Goal: Task Accomplishment & Management: Use online tool/utility

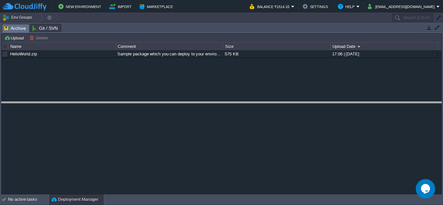
drag, startPoint x: 219, startPoint y: 32, endPoint x: 228, endPoint y: 102, distance: 70.7
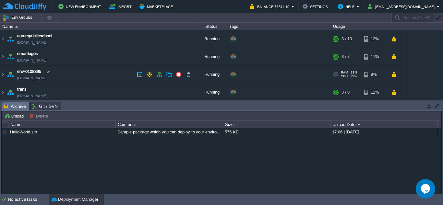
click at [19, 75] on link "[DOMAIN_NAME]" at bounding box center [32, 78] width 30 height 6
click at [2, 75] on img at bounding box center [2, 75] width 5 height 18
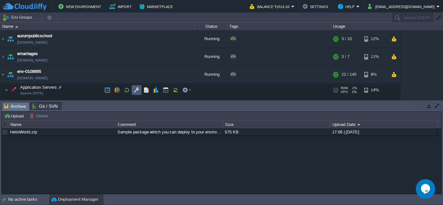
click at [137, 89] on button "button" at bounding box center [137, 90] width 6 height 6
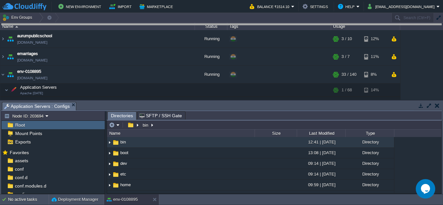
drag, startPoint x: 217, startPoint y: 111, endPoint x: 236, endPoint y: 28, distance: 84.8
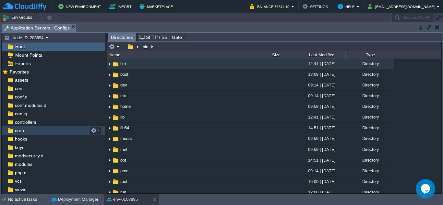
scroll to position [35, 0]
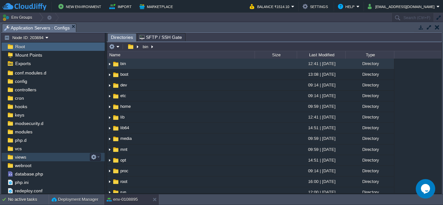
click at [19, 159] on span "views" at bounding box center [21, 158] width 14 height 6
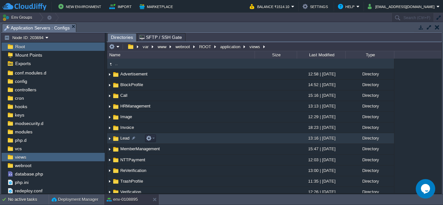
click at [122, 140] on span "Lead" at bounding box center [124, 139] width 11 height 6
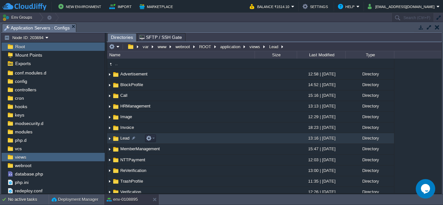
click at [122, 140] on span "Lead" at bounding box center [124, 139] width 11 height 6
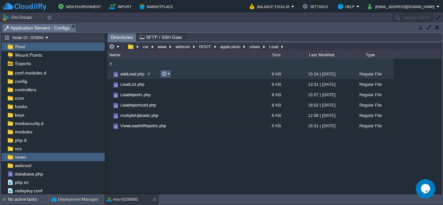
click at [167, 75] on button "button" at bounding box center [164, 74] width 6 height 6
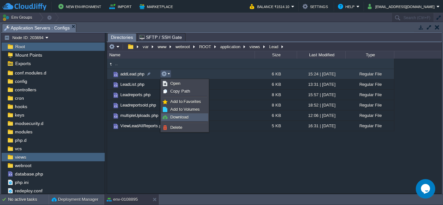
click at [167, 118] on img at bounding box center [165, 117] width 5 height 5
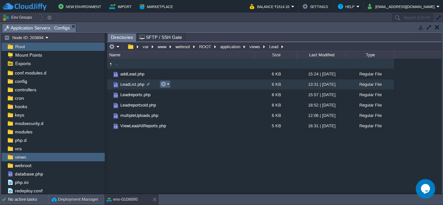
click at [168, 83] on em at bounding box center [165, 84] width 9 height 6
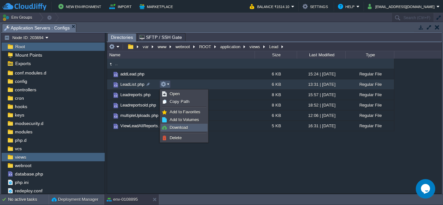
click at [172, 127] on span "Download" at bounding box center [179, 127] width 18 height 5
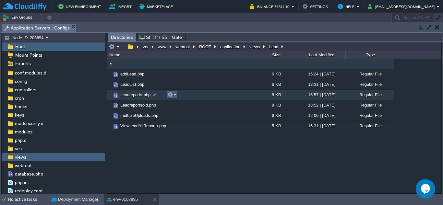
click at [174, 97] on em at bounding box center [172, 95] width 9 height 6
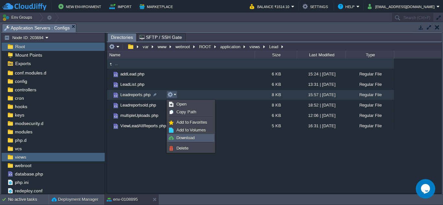
click at [188, 138] on span "Download" at bounding box center [186, 138] width 18 height 5
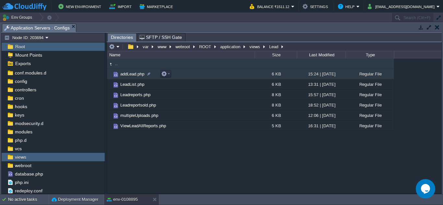
click at [129, 75] on span "addLead.php" at bounding box center [132, 74] width 26 height 6
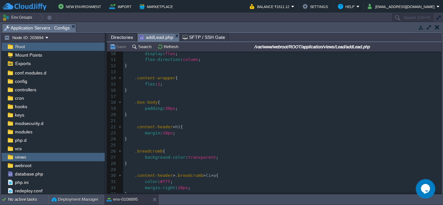
scroll to position [65, 0]
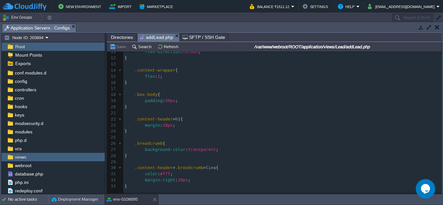
type textarea "-"
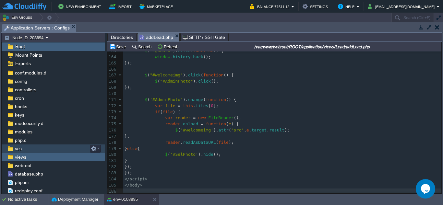
scroll to position [2, 2]
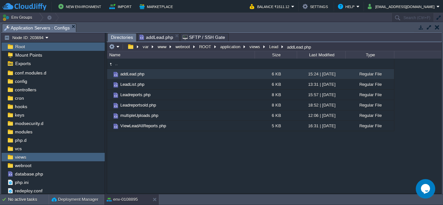
click at [120, 38] on span "Directories" at bounding box center [122, 37] width 22 height 8
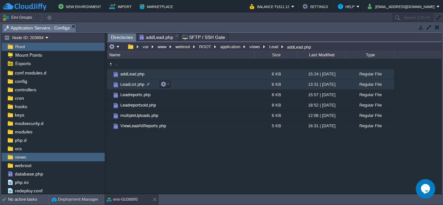
click at [130, 85] on span "LeadList.php" at bounding box center [132, 85] width 26 height 6
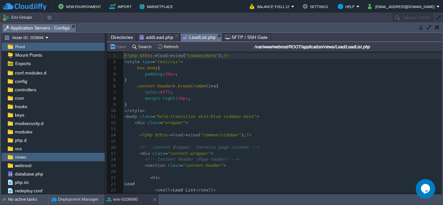
scroll to position [2, 0]
click at [222, 102] on pre "margin-right : 20px ;" at bounding box center [282, 99] width 318 height 6
type textarea "-"
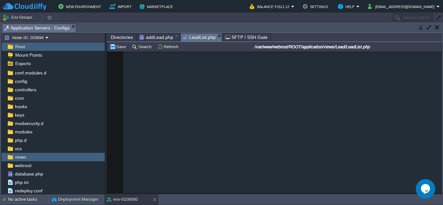
scroll to position [717, 0]
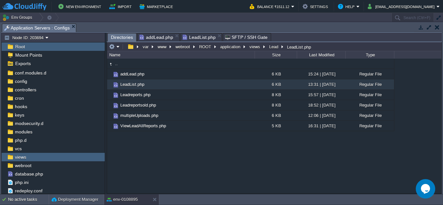
click at [112, 38] on span "Directories" at bounding box center [122, 37] width 22 height 8
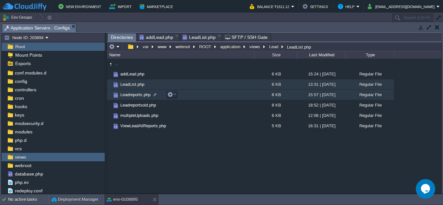
click at [135, 94] on span "Leadreports.php" at bounding box center [135, 95] width 32 height 6
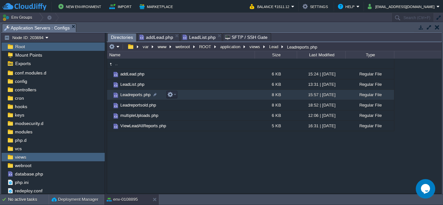
click at [135, 94] on span "Leadreports.php" at bounding box center [135, 95] width 32 height 6
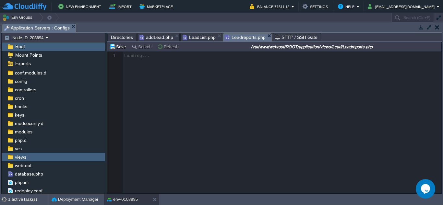
scroll to position [2, 0]
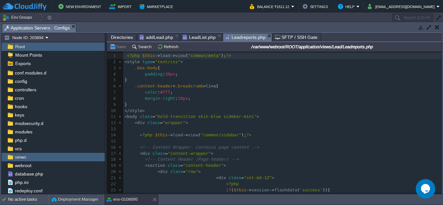
type textarea "-"
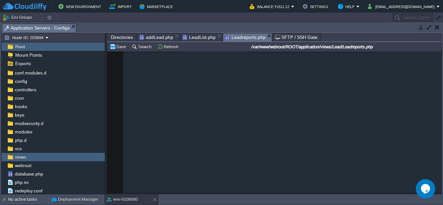
scroll to position [870, 0]
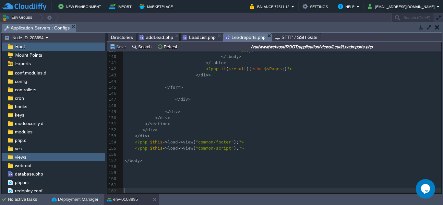
click at [198, 37] on span "LeadList.php" at bounding box center [199, 37] width 33 height 8
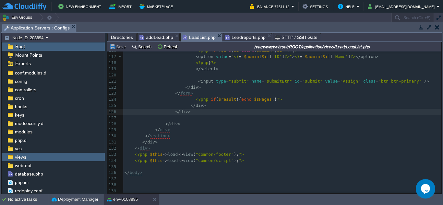
click at [239, 115] on pre at bounding box center [282, 118] width 318 height 6
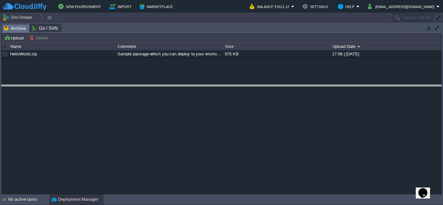
drag, startPoint x: 179, startPoint y: 32, endPoint x: 171, endPoint y: 97, distance: 65.8
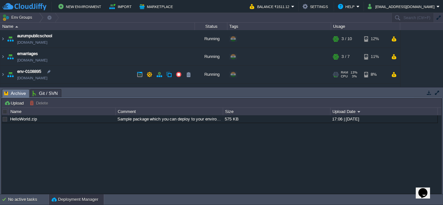
click at [10, 75] on img at bounding box center [10, 75] width 9 height 18
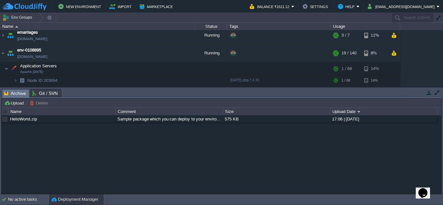
scroll to position [32, 0]
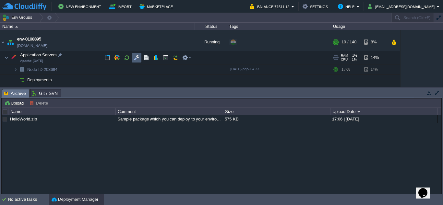
click at [138, 55] on button "button" at bounding box center [137, 58] width 6 height 6
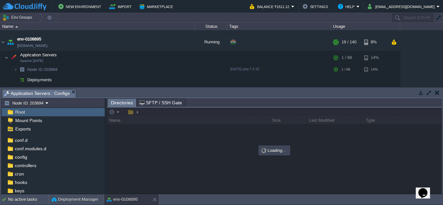
scroll to position [100, 0]
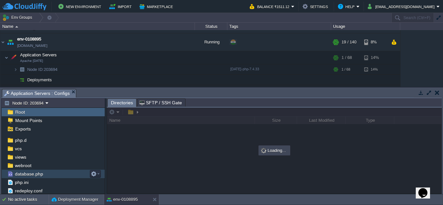
click at [36, 173] on span "database.php" at bounding box center [29, 174] width 31 height 6
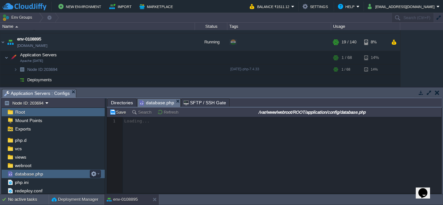
click at [36, 173] on span "database.php" at bounding box center [29, 174] width 31 height 6
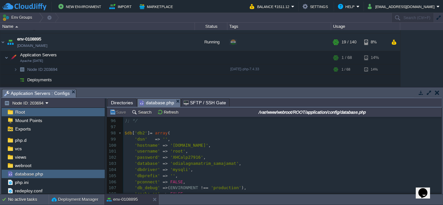
scroll to position [616, 0]
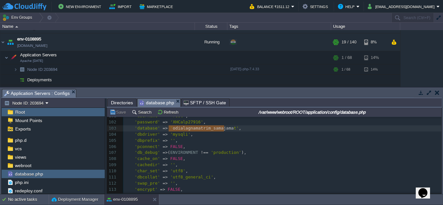
type textarea "odialagnamatrim_samajamat"
drag, startPoint x: 168, startPoint y: 130, endPoint x: 227, endPoint y: 129, distance: 58.1
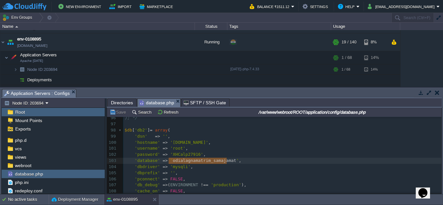
click at [222, 152] on pre "'username' => 'root' ," at bounding box center [282, 149] width 318 height 6
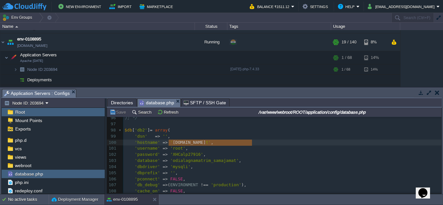
type textarea "node203695-env-0108895.cloudjiffy.net"
drag, startPoint x: 169, startPoint y: 144, endPoint x: 255, endPoint y: 142, distance: 85.4
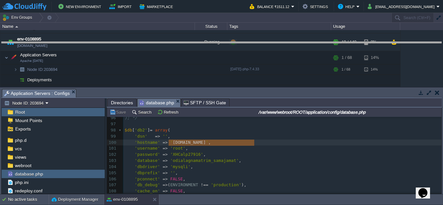
drag, startPoint x: 254, startPoint y: 97, endPoint x: 236, endPoint y: 50, distance: 50.5
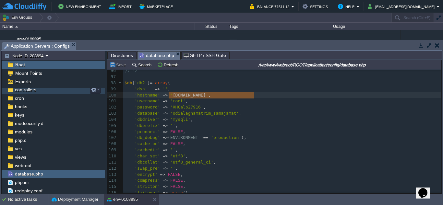
click at [22, 89] on span "controllers" at bounding box center [26, 90] width 24 height 6
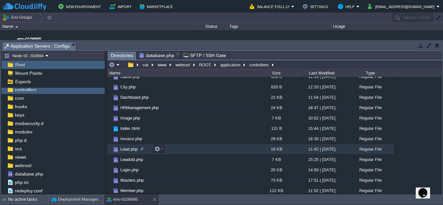
click at [123, 147] on td "Lead.php" at bounding box center [181, 149] width 148 height 10
click at [164, 151] on td at bounding box center [159, 149] width 11 height 8
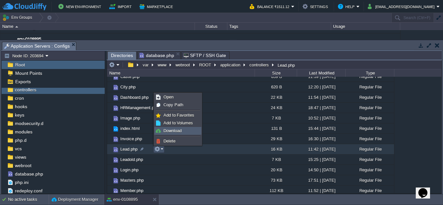
click at [173, 133] on span "Download" at bounding box center [173, 131] width 18 height 5
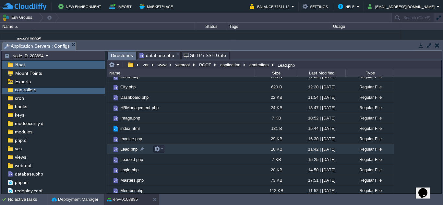
click at [130, 150] on span "Lead.php" at bounding box center [128, 150] width 19 height 6
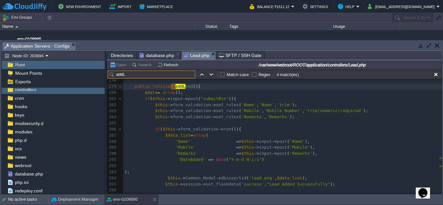
scroll to position [1730, 0]
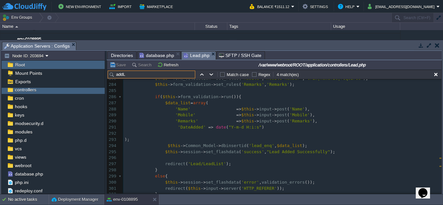
type input "addL"
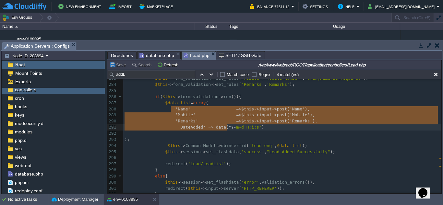
type textarea "'Name' =>$this->input->post('Name'), 'Mobile' =>$this->input->post('Mobile'), '…"
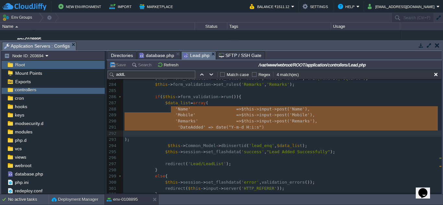
drag, startPoint x: 171, startPoint y: 110, endPoint x: 255, endPoint y: 132, distance: 86.5
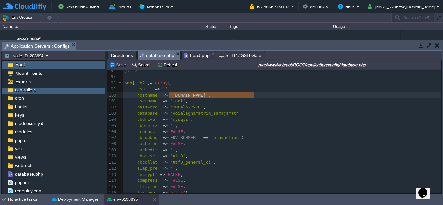
click at [157, 56] on span "database.php" at bounding box center [157, 56] width 35 height 8
click at [175, 108] on span "'XHCalp27916'" at bounding box center [186, 107] width 33 height 5
type textarea "XHCalp27916"
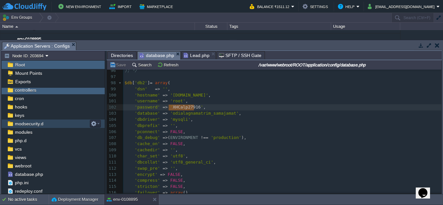
scroll to position [53, 0]
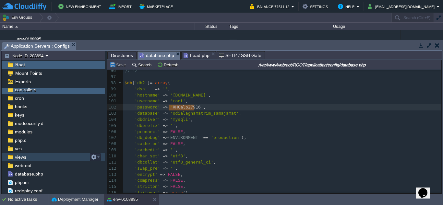
click at [18, 159] on span "views" at bounding box center [21, 158] width 14 height 6
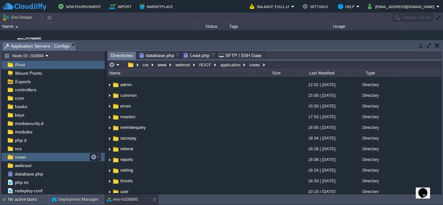
click at [40, 159] on div "views" at bounding box center [53, 157] width 103 height 8
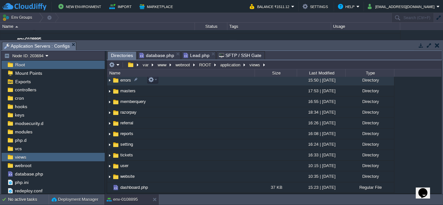
scroll to position [130, 0]
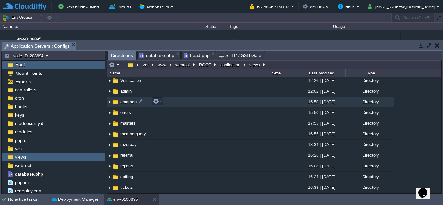
click at [131, 101] on span "common" at bounding box center [128, 102] width 18 height 6
click at [125, 102] on span "common" at bounding box center [128, 102] width 18 height 6
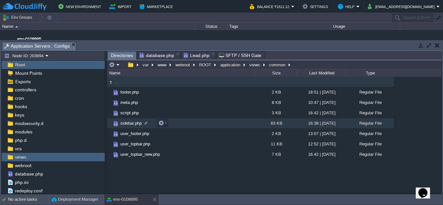
click at [127, 122] on span "sidebar.php" at bounding box center [130, 124] width 23 height 6
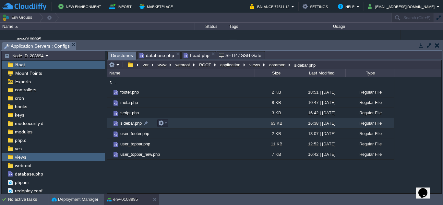
click at [127, 122] on span "sidebar.php" at bounding box center [130, 124] width 23 height 6
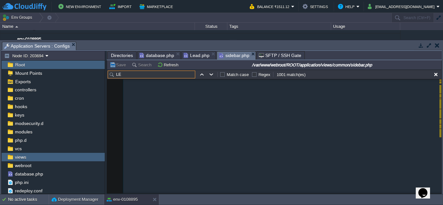
scroll to position [5998, 0]
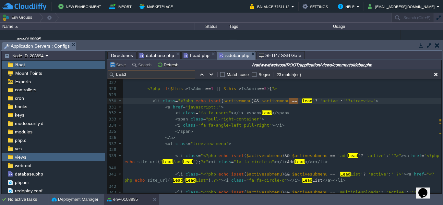
type input "LEad"
click at [262, 114] on span "Lead" at bounding box center [267, 113] width 10 height 5
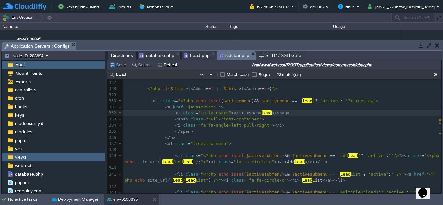
click at [262, 114] on span "Lead" at bounding box center [267, 113] width 10 height 5
type textarea "Lead"
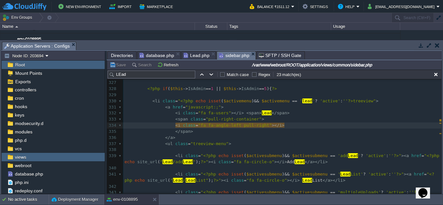
click at [243, 139] on pre "</ a >" at bounding box center [282, 138] width 318 height 6
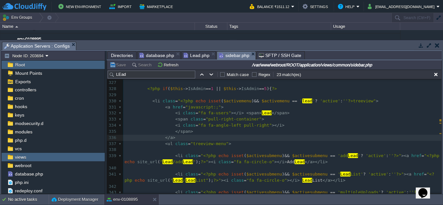
click at [254, 117] on pre "< i class = "fa fa-users" ></ i > < span > Lead </ span >" at bounding box center [282, 113] width 318 height 6
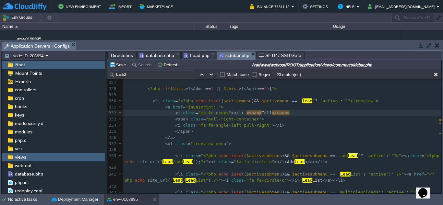
type textarea "Telli"
type textarea "icalling"
type textarea "="
type textarea "e"
type textarea "ee"
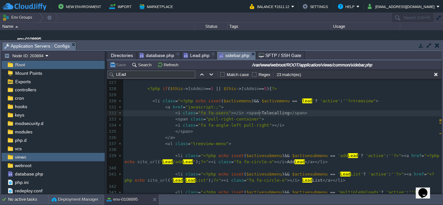
type textarea "e"
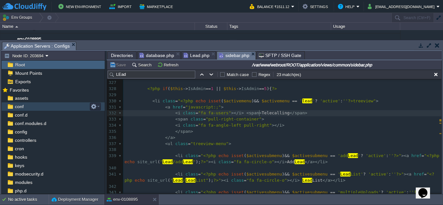
scroll to position [0, 0]
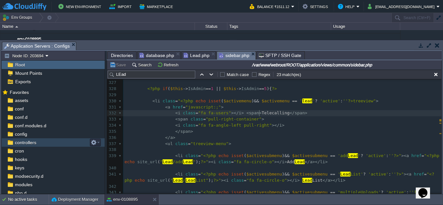
click at [35, 144] on span "controllers" at bounding box center [26, 143] width 24 height 6
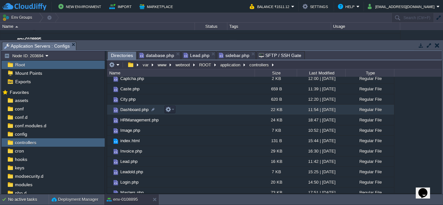
scroll to position [97, 0]
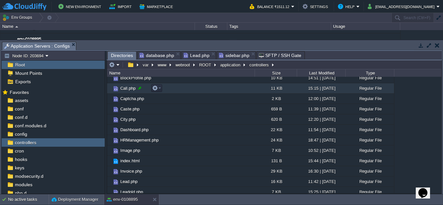
click at [140, 87] on div at bounding box center [140, 88] width 6 height 6
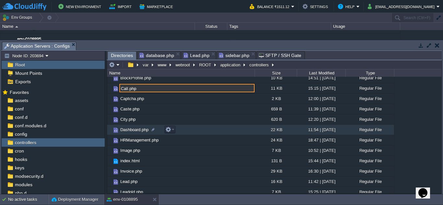
click at [147, 127] on td "Dashboard.php" at bounding box center [181, 130] width 148 height 10
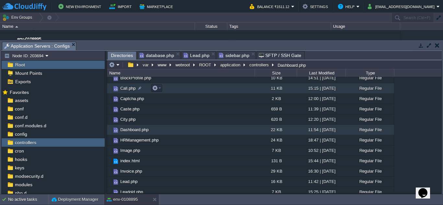
click at [128, 90] on span "Call.php" at bounding box center [127, 89] width 17 height 6
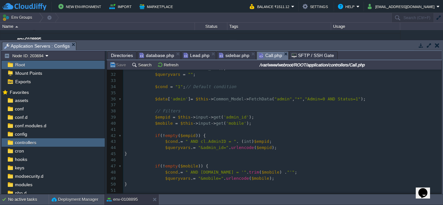
scroll to position [194, 0]
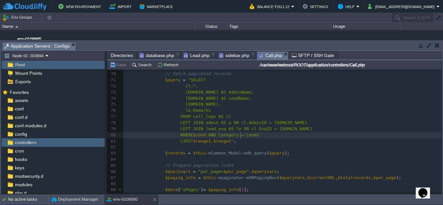
click at [242, 136] on div "275 <?php 59 $records = $this -> Common_Model -> db_query ( $countSql ); 60 $to…" at bounding box center [282, 135] width 318 height 263
type textarea "Telecalling"
type textarea "Leads"
click at [277, 106] on pre "le.Mobile," at bounding box center [282, 105] width 318 height 6
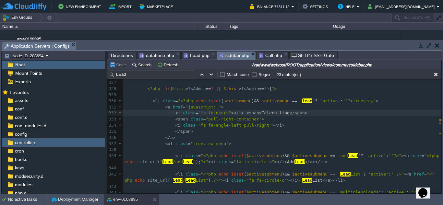
click at [231, 54] on span "sidebar.php" at bounding box center [234, 56] width 31 height 8
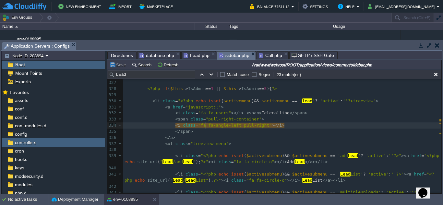
scroll to position [2, 0]
drag, startPoint x: 150, startPoint y: 78, endPoint x: 112, endPoint y: 79, distance: 37.7
click at [112, 79] on input "LEad" at bounding box center [152, 75] width 88 height 8
paste input "Admin Points"
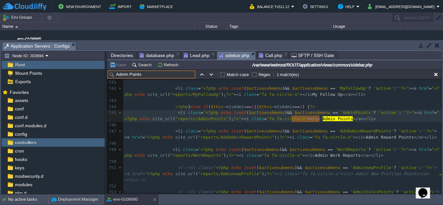
scroll to position [5302, 0]
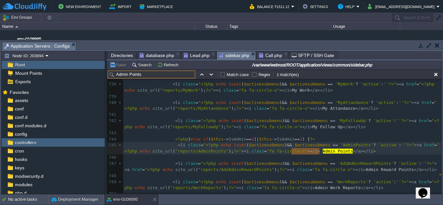
type input "Admin Points"
click at [305, 139] on div "xxxxxxxxxx < li class = " <?php echo isset ( $activesubmenu ) && $activesubmenu…" at bounding box center [282, 109] width 318 height 312
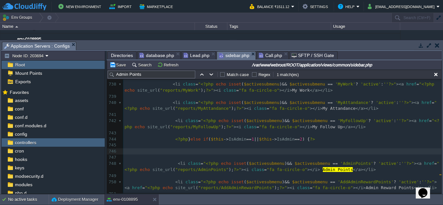
scroll to position [2, 2]
paste textarea
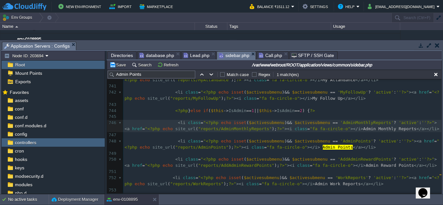
scroll to position [5335, 0]
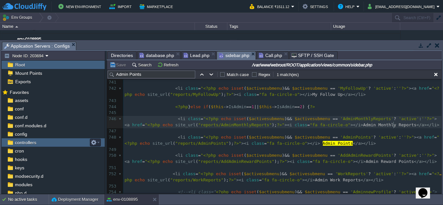
click at [21, 142] on span "controllers" at bounding box center [26, 143] width 24 height 6
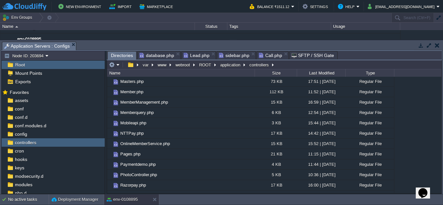
scroll to position [260, 0]
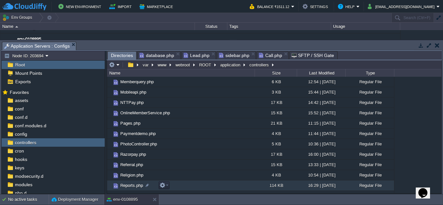
click at [129, 186] on span "Reports.php" at bounding box center [131, 186] width 25 height 6
click at [118, 56] on span "Directories" at bounding box center [122, 56] width 22 height 8
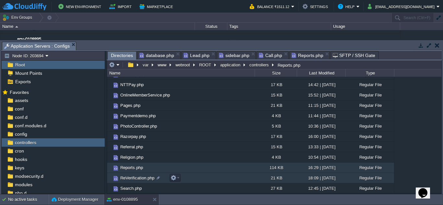
scroll to position [325, 0]
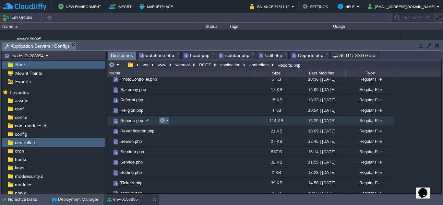
click at [168, 122] on em at bounding box center [164, 121] width 9 height 6
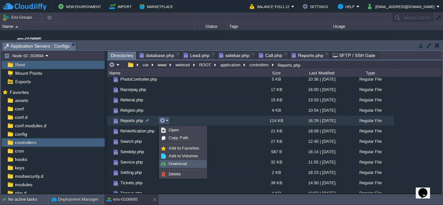
click at [173, 162] on span "Download" at bounding box center [178, 164] width 18 height 5
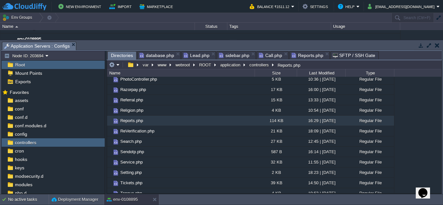
click at [306, 58] on span "Reports.php" at bounding box center [308, 56] width 32 height 8
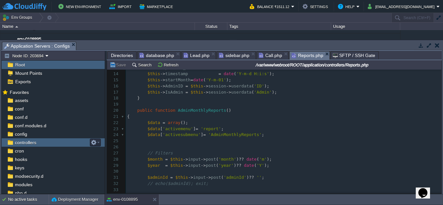
scroll to position [53, 0]
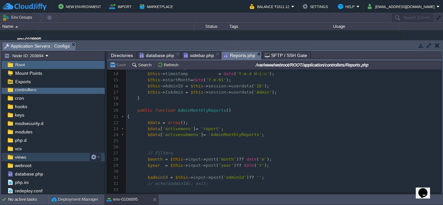
click at [24, 159] on span "views" at bounding box center [21, 158] width 14 height 6
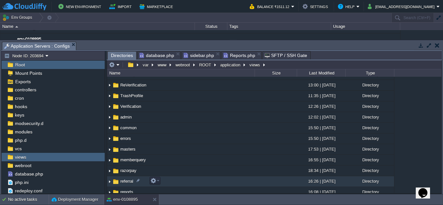
scroll to position [162, 0]
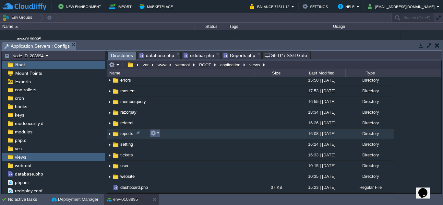
click at [157, 133] on em at bounding box center [155, 134] width 9 height 6
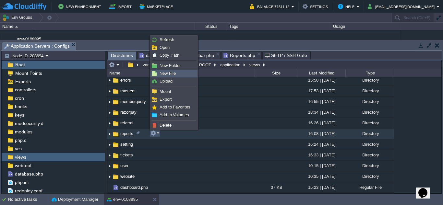
click at [168, 73] on span "New File" at bounding box center [168, 73] width 16 height 5
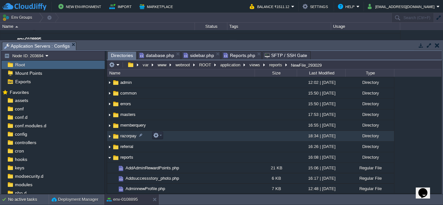
scroll to position [171, 0]
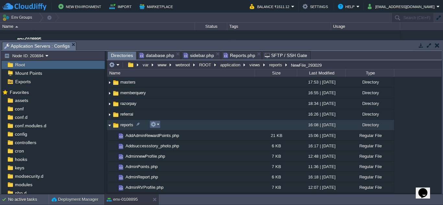
click at [158, 127] on em at bounding box center [155, 125] width 9 height 6
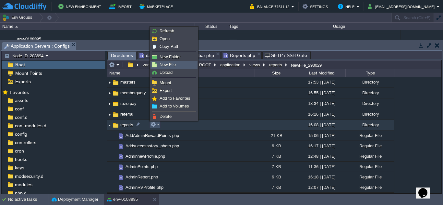
click at [160, 65] on span "New File" at bounding box center [168, 64] width 16 height 5
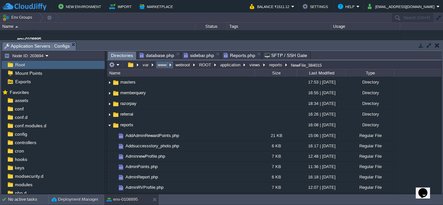
scroll to position [463, 0]
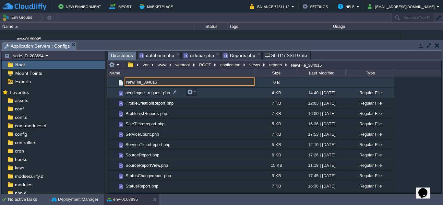
paste input "AdminMonthlyReports"
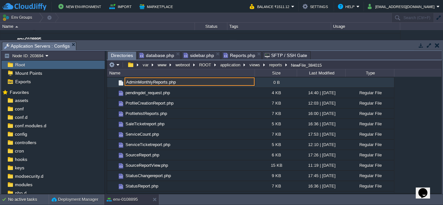
type input "AdminMonthlyReports.php"
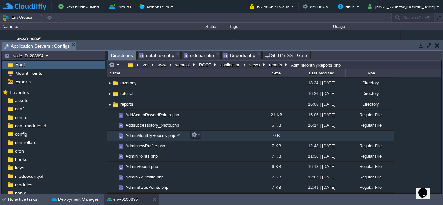
click at [150, 137] on span "AdminMonthlyReports.php" at bounding box center [151, 136] width 52 height 6
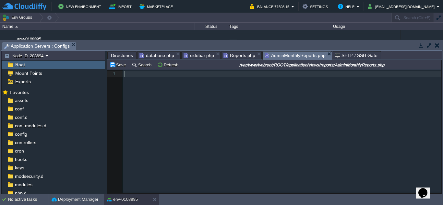
scroll to position [2, 0]
click at [187, 105] on div "1 1 ​" at bounding box center [279, 137] width 344 height 134
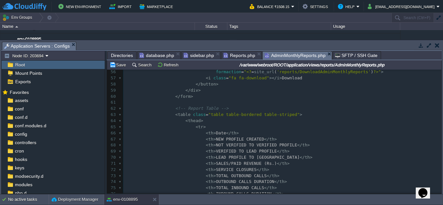
scroll to position [370, 0]
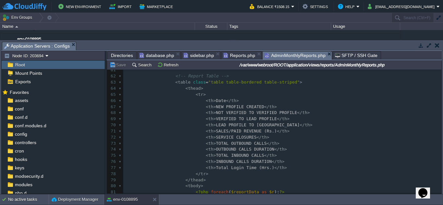
click at [235, 55] on span "Reports.php" at bounding box center [240, 56] width 32 height 8
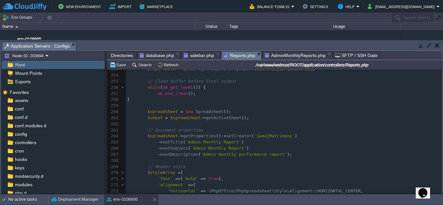
scroll to position [1309, 0]
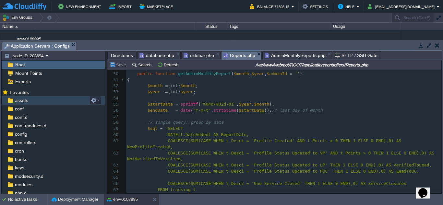
click at [25, 101] on span "assets" at bounding box center [22, 101] width 16 height 6
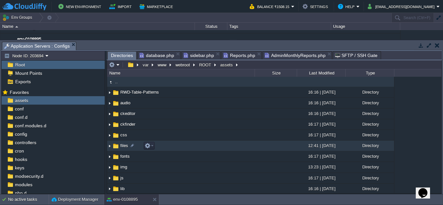
click at [119, 146] on img at bounding box center [115, 146] width 7 height 7
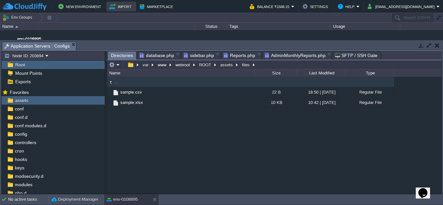
click at [120, 5] on button "Import" at bounding box center [121, 7] width 24 height 8
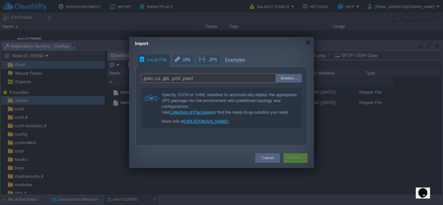
click at [285, 77] on input "file" at bounding box center [261, 78] width 82 height 9
click at [270, 158] on button "Cancel" at bounding box center [268, 158] width 12 height 6
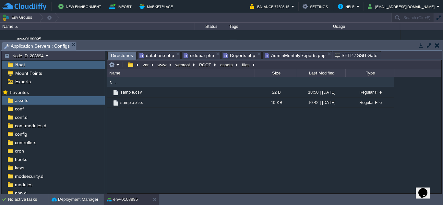
click at [143, 125] on div ".. sample.csv 22 B 18:50 | 25 Jul 2025 Regular File sample.xlsx 10 KB 10:42 | 2…" at bounding box center [274, 135] width 335 height 117
click at [117, 53] on span "Directories" at bounding box center [122, 56] width 22 height 8
click at [117, 55] on span "Directories" at bounding box center [122, 56] width 22 height 8
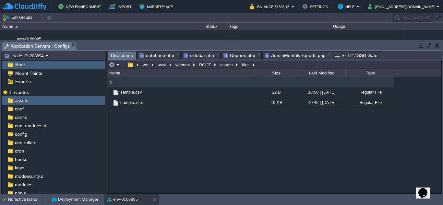
click at [117, 55] on span "Directories" at bounding box center [122, 56] width 22 height 8
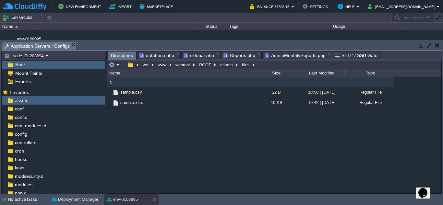
click at [117, 55] on span "Directories" at bounding box center [122, 56] width 22 height 8
click at [227, 65] on button "assets" at bounding box center [226, 65] width 15 height 6
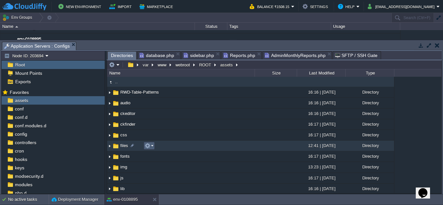
click at [152, 144] on em at bounding box center [149, 146] width 9 height 6
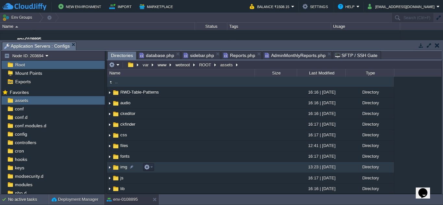
click at [189, 168] on td "img" at bounding box center [181, 167] width 148 height 11
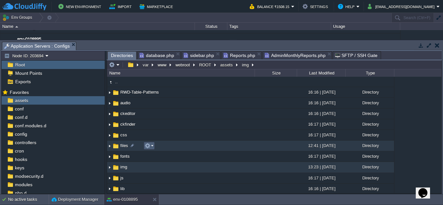
click at [153, 146] on em at bounding box center [149, 146] width 9 height 6
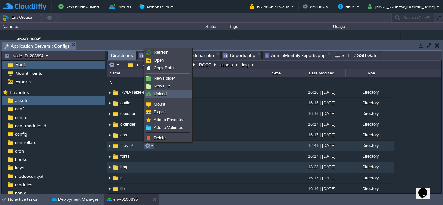
click at [154, 93] on link "Upload" at bounding box center [168, 94] width 46 height 7
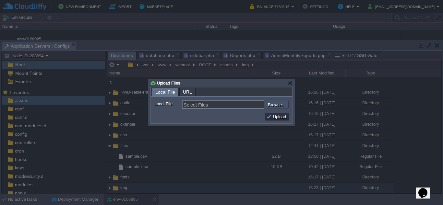
click at [274, 106] on input "file" at bounding box center [248, 105] width 82 height 8
type input "C:\fakepath\DAILY_ADMIN_REPORT.xls"
type input "DAILY_ADMIN_REPORT.xls"
click at [276, 113] on td "Upload" at bounding box center [277, 117] width 26 height 10
click at [273, 120] on button "Upload" at bounding box center [278, 117] width 22 height 6
